Goal: Check status: Check status

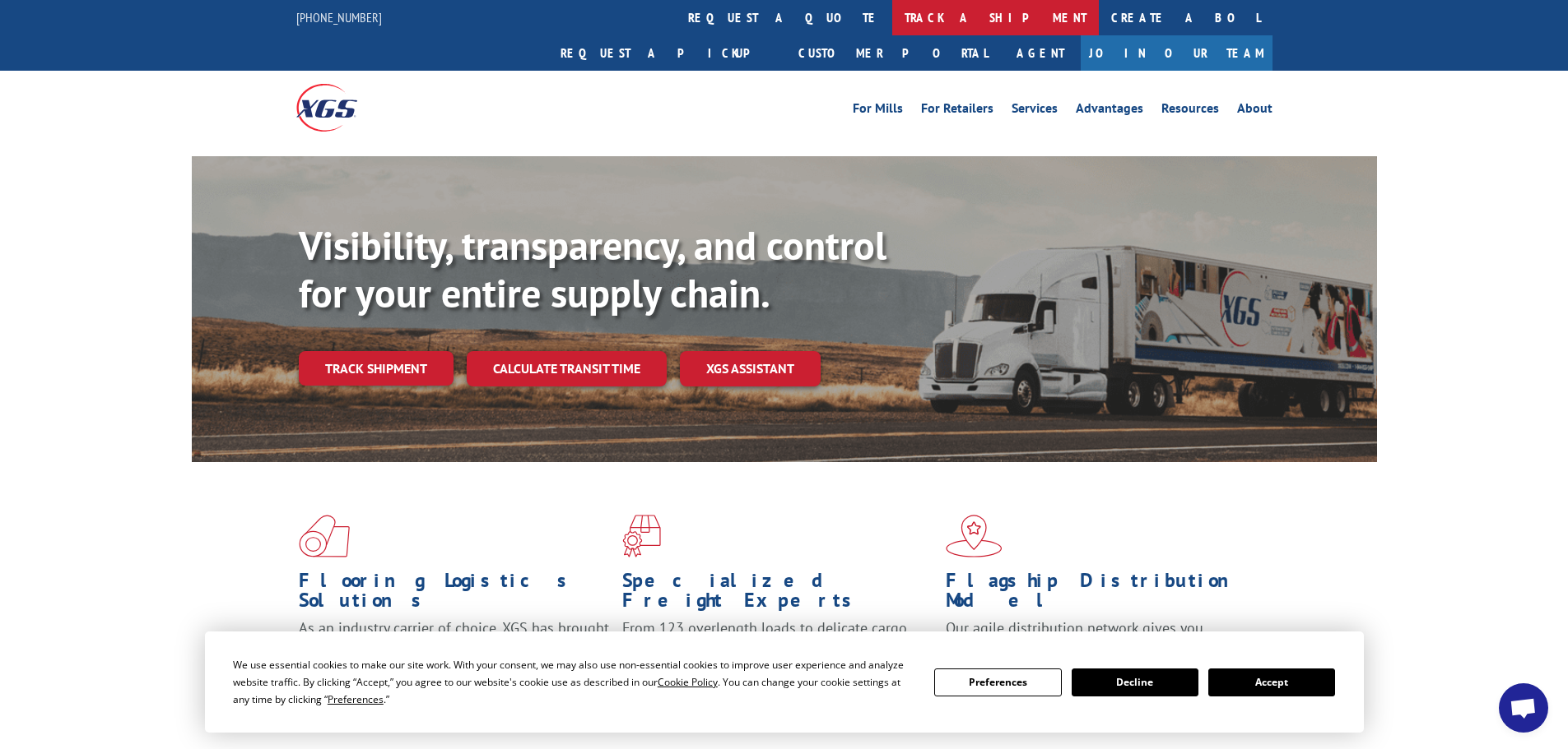
click at [892, 17] on link "track a shipment" at bounding box center [995, 17] width 207 height 35
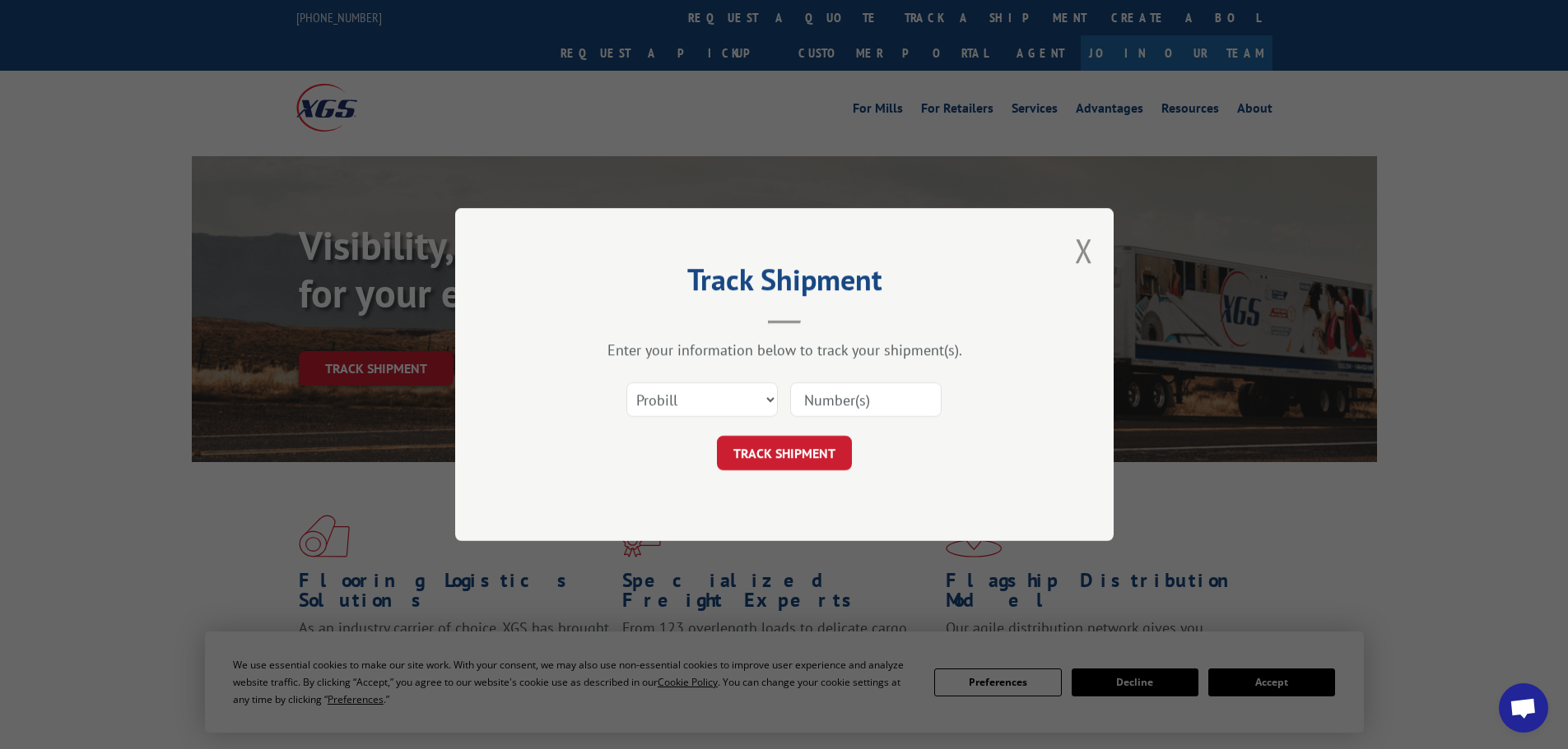
drag, startPoint x: 856, startPoint y: 391, endPoint x: 850, endPoint y: 364, distance: 27.7
click at [856, 391] on input at bounding box center [866, 399] width 152 height 34
paste input "17564429"
type input "17564429"
click at [788, 459] on button "TRACK SHIPMENT" at bounding box center [784, 453] width 135 height 34
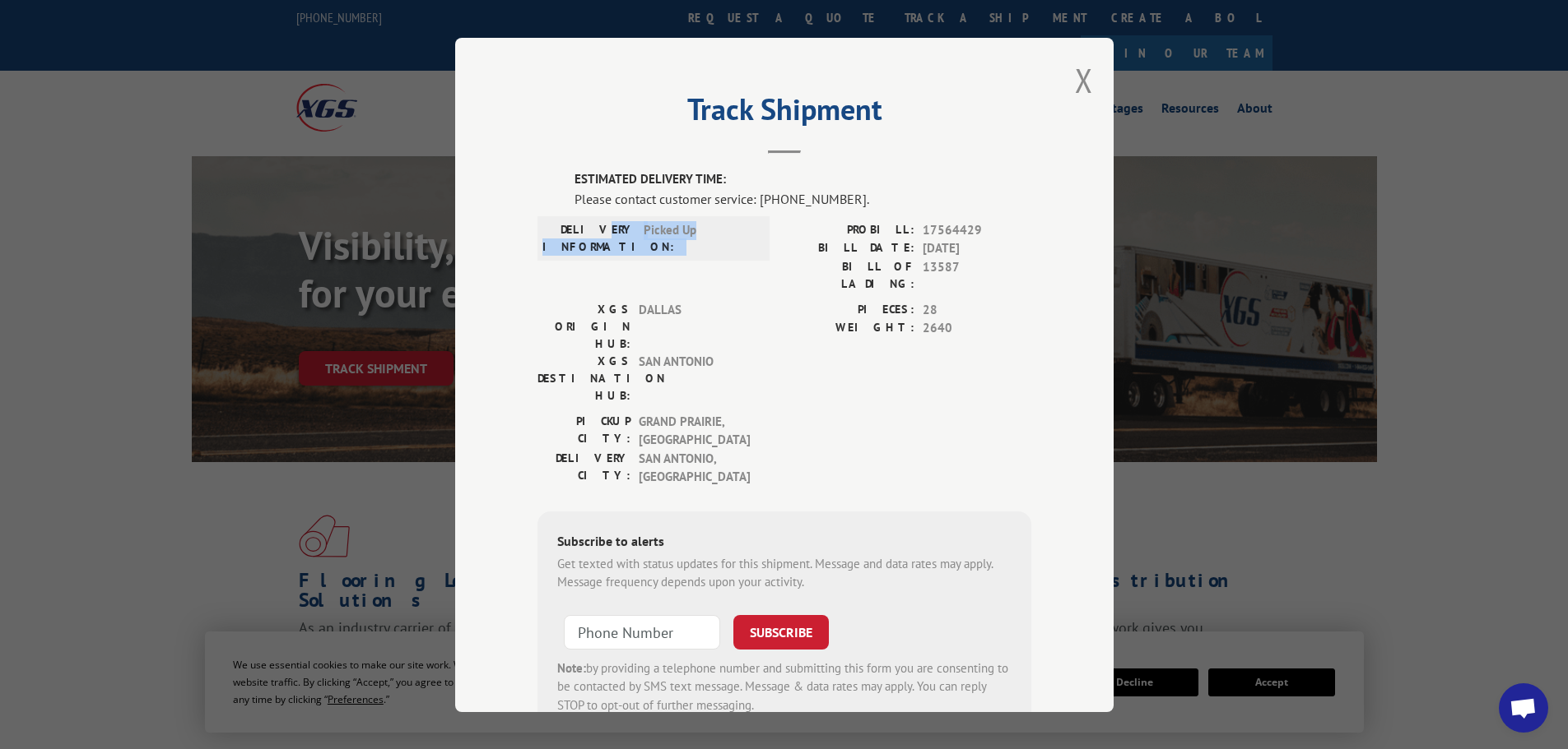
drag, startPoint x: 668, startPoint y: 230, endPoint x: 610, endPoint y: 230, distance: 58.0
click at [610, 230] on div "DELIVERY INFORMATION: Picked Up" at bounding box center [654, 238] width 222 height 34
click at [632, 253] on div "DELIVERY INFORMATION: Picked Up" at bounding box center [654, 238] width 222 height 34
click at [1076, 80] on button "Close modal" at bounding box center [1083, 81] width 18 height 44
